Goal: Find specific page/section

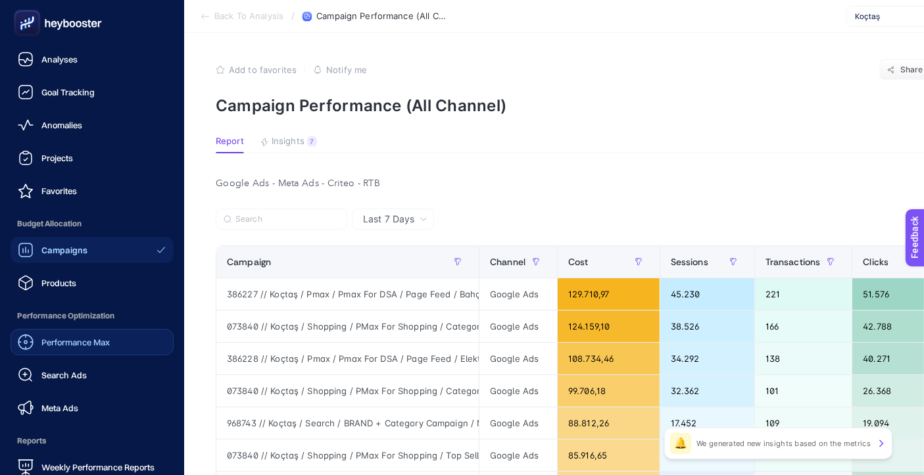
click at [68, 343] on span "Performance Max" at bounding box center [75, 342] width 68 height 11
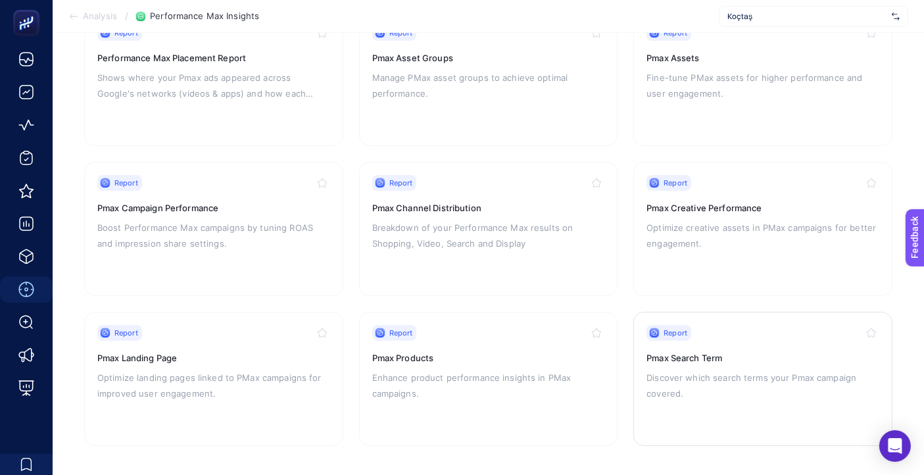
click at [721, 331] on div "Report" at bounding box center [762, 333] width 233 height 16
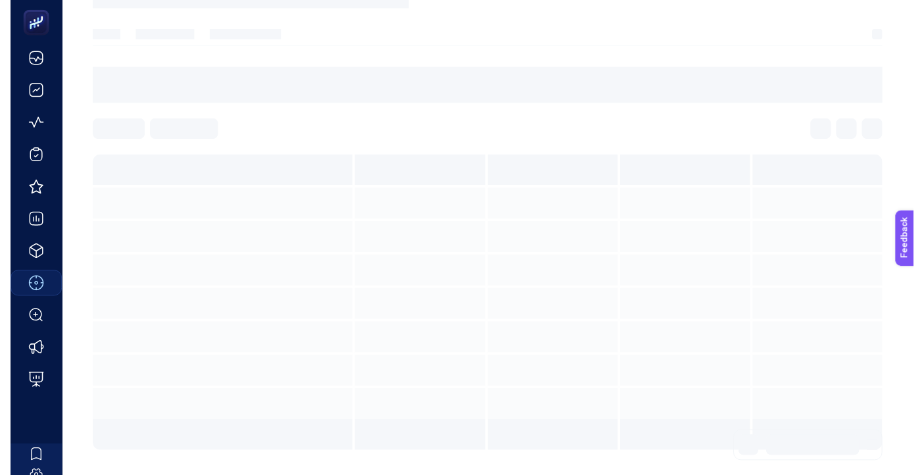
scroll to position [114, 0]
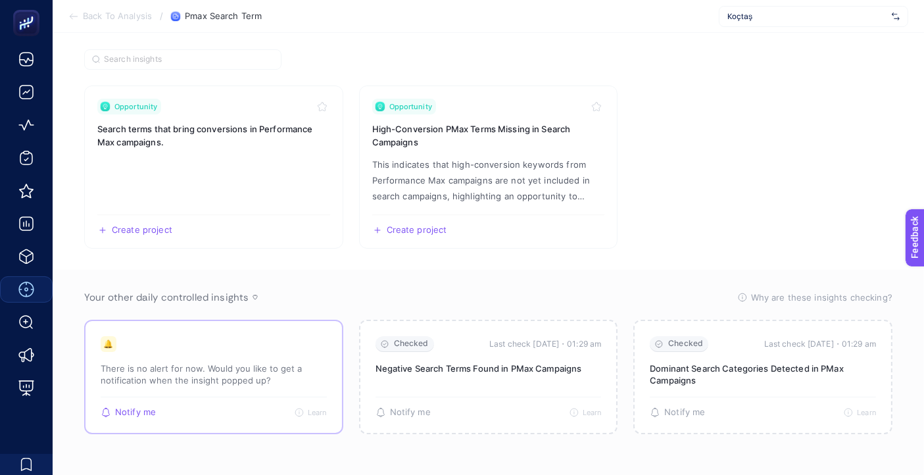
click at [195, 373] on p "There is no alert for now. Would you like to get a notification when the insigh…" at bounding box center [214, 374] width 226 height 24
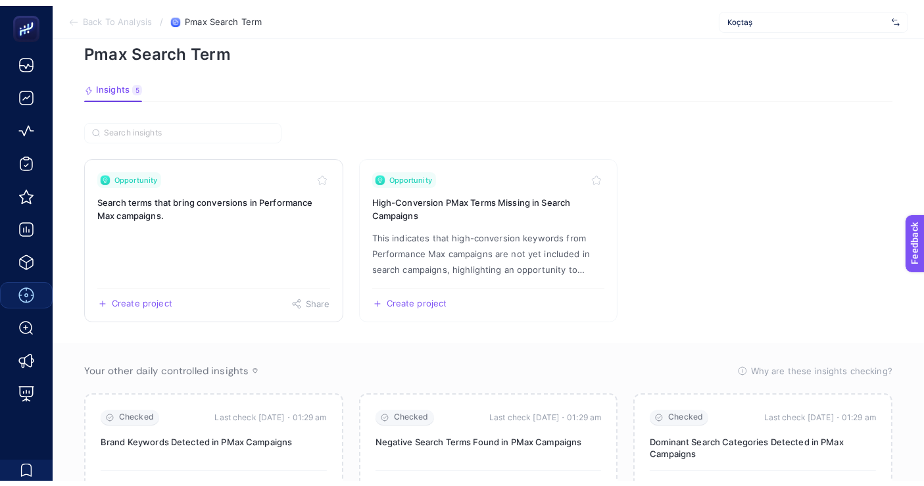
scroll to position [0, 0]
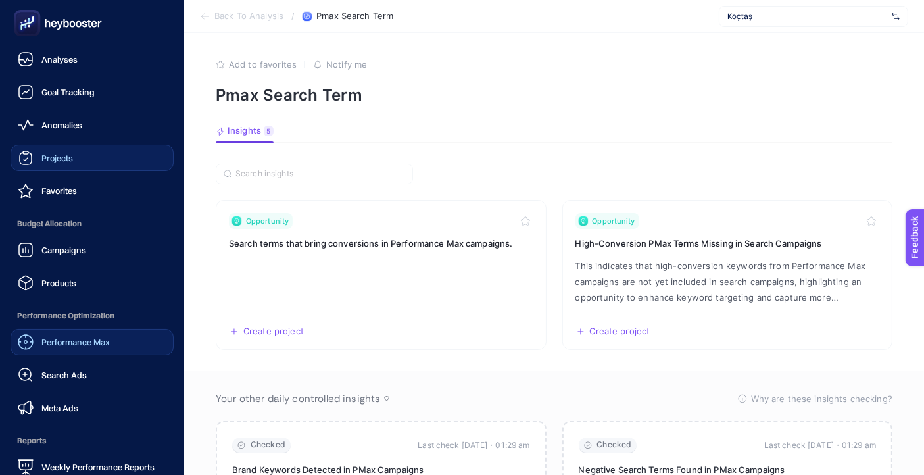
click at [35, 152] on div "Projects" at bounding box center [45, 158] width 55 height 16
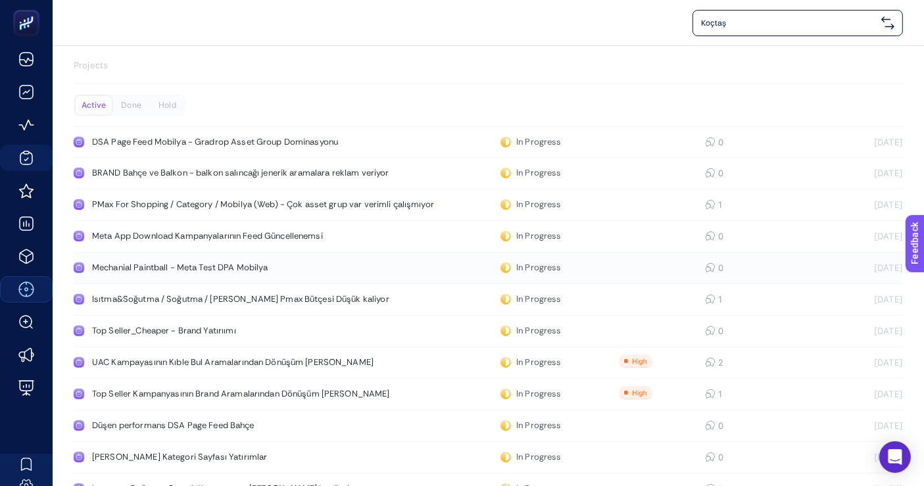
scroll to position [36, 0]
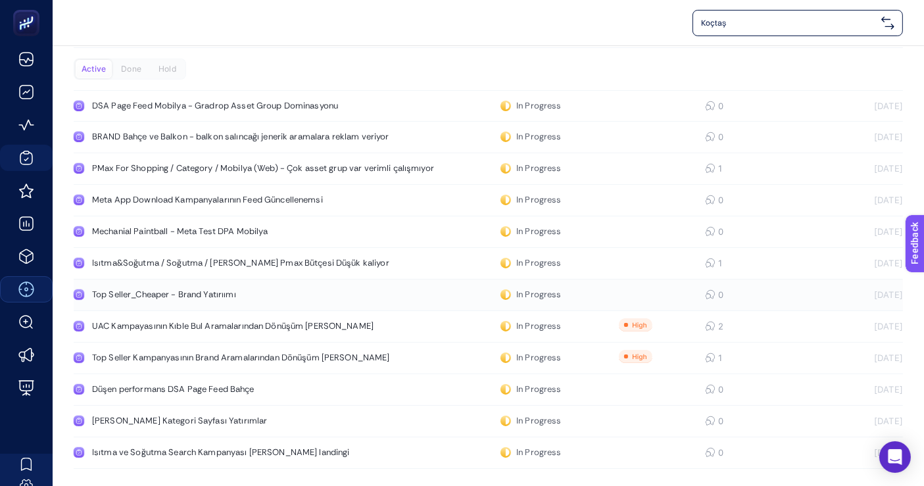
click at [224, 289] on div "Top Seller_Cheaper - Brand Yatırıımı" at bounding box center [244, 294] width 304 height 11
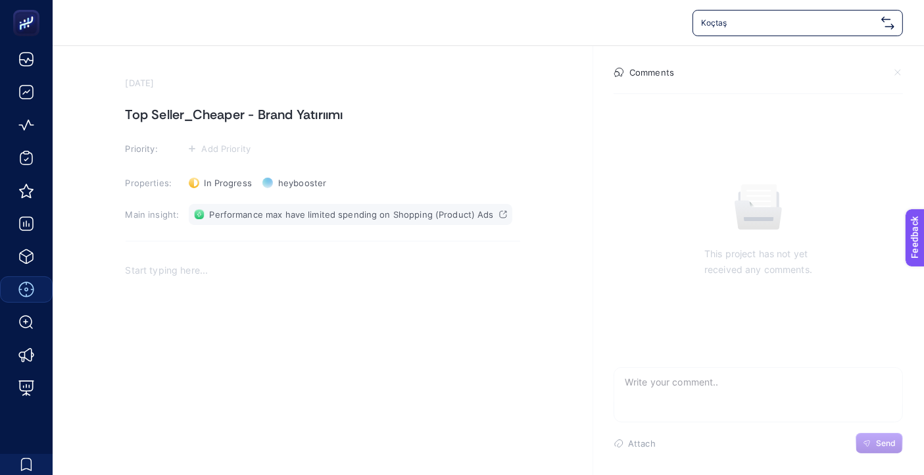
click at [279, 218] on span "Performance max have limited spending on Shopping (Product) Ads" at bounding box center [352, 214] width 284 height 11
